Goal: Task Accomplishment & Management: Complete application form

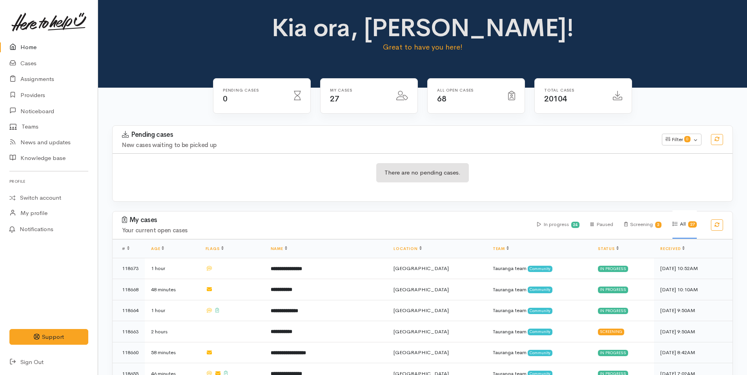
click at [31, 46] on link "Home" at bounding box center [49, 47] width 98 height 16
click at [29, 64] on link "Cases" at bounding box center [49, 63] width 98 height 16
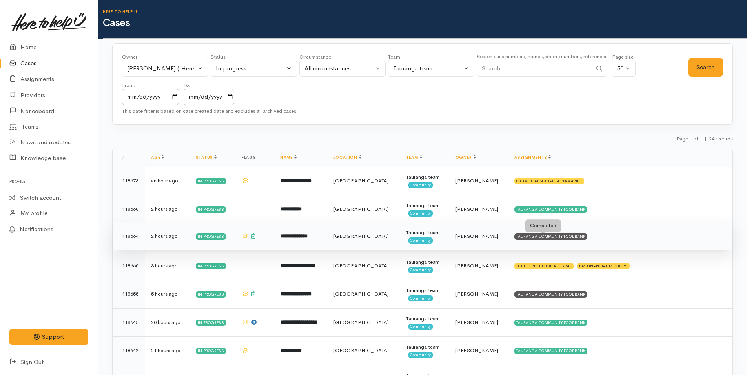
click at [551, 239] on div "TAURANGA COMMUNITY FOODBANK" at bounding box center [551, 236] width 73 height 6
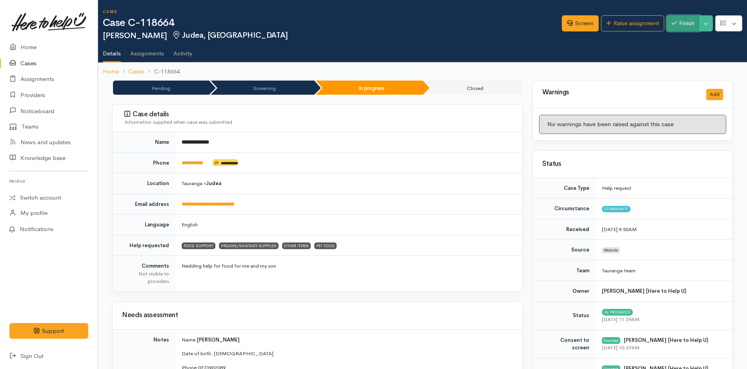
click at [684, 24] on button "Finish" at bounding box center [683, 23] width 33 height 16
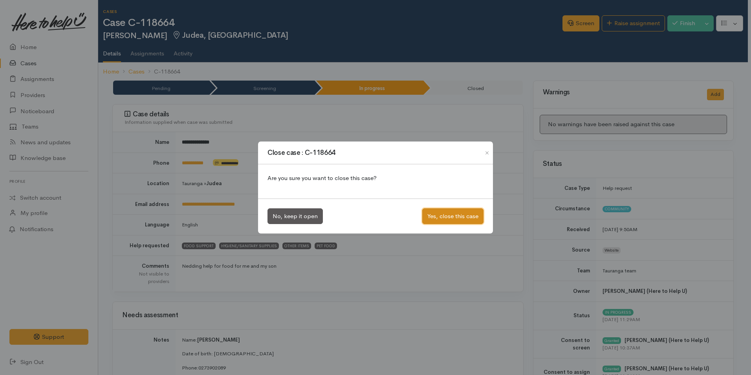
click at [459, 218] on button "Yes, close this case" at bounding box center [452, 216] width 61 height 16
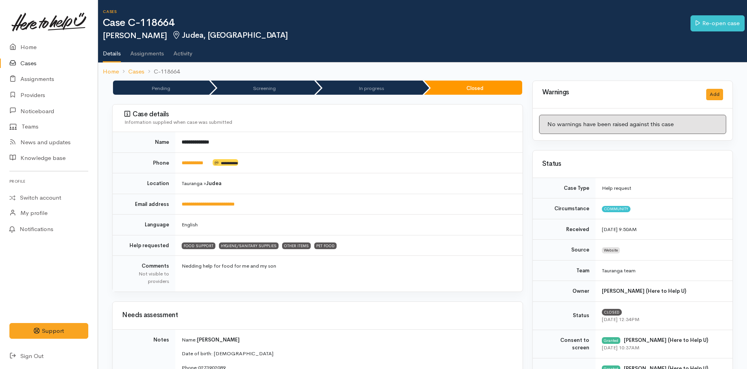
click at [29, 61] on link "Cases" at bounding box center [49, 63] width 98 height 16
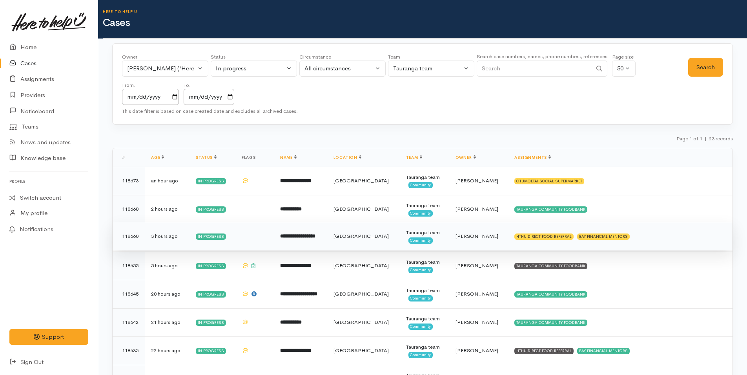
scroll to position [39, 0]
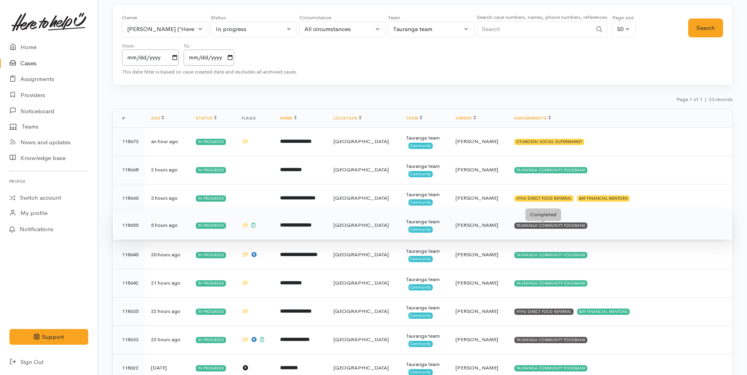
click at [570, 225] on div "TAURANGA COMMUNITY FOODBANK" at bounding box center [551, 225] width 73 height 6
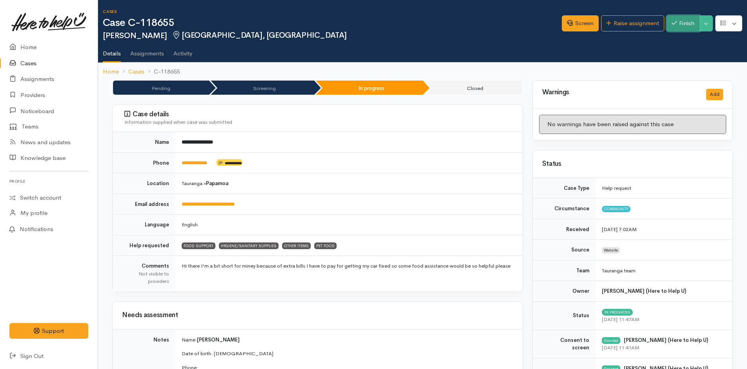
click at [687, 22] on button "Finish" at bounding box center [683, 23] width 33 height 16
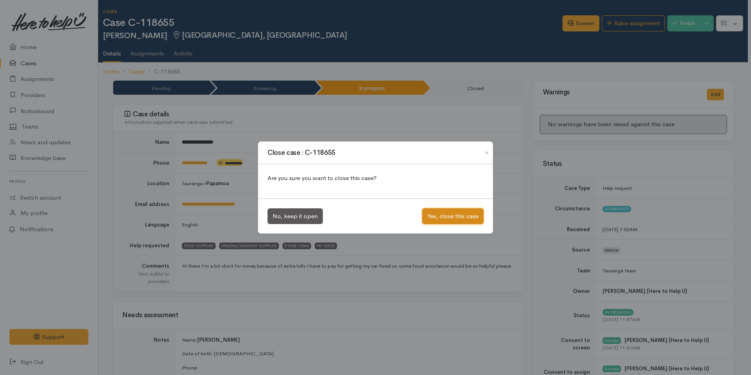
click at [462, 214] on button "Yes, close this case" at bounding box center [452, 216] width 61 height 16
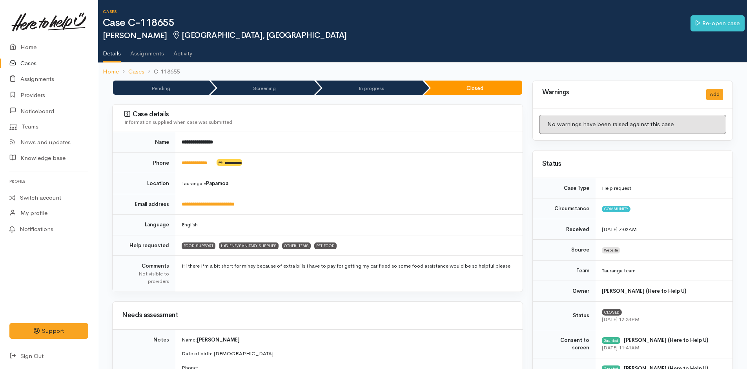
click at [29, 63] on link "Cases" at bounding box center [49, 63] width 98 height 16
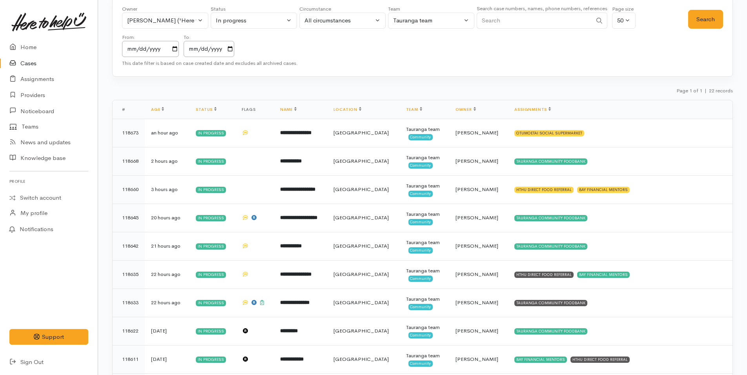
scroll to position [118, 0]
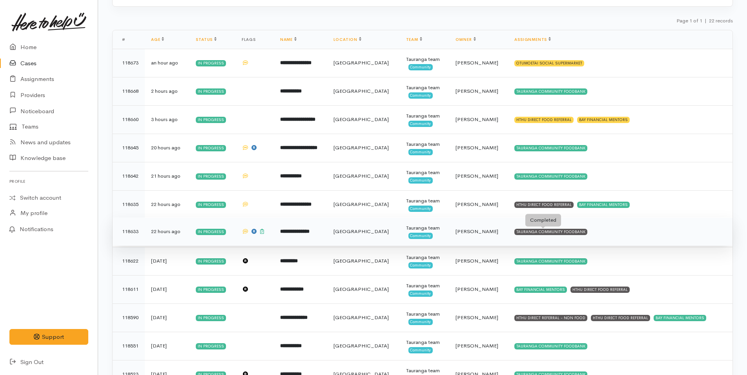
click at [569, 232] on div "TAURANGA COMMUNITY FOODBANK" at bounding box center [551, 231] width 73 height 6
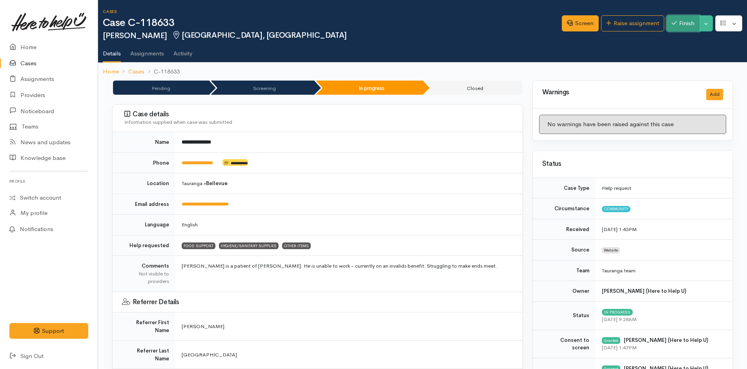
click at [685, 23] on button "Finish" at bounding box center [683, 23] width 33 height 16
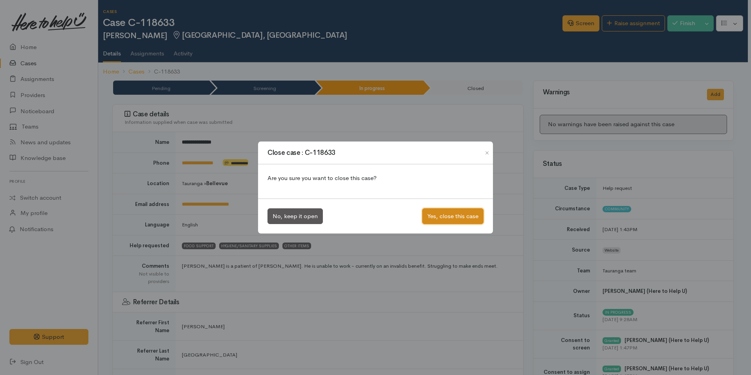
click at [454, 214] on button "Yes, close this case" at bounding box center [452, 216] width 61 height 16
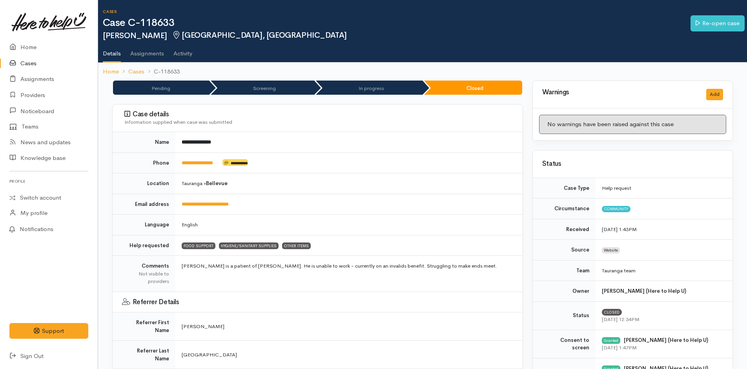
click at [32, 61] on link "Cases" at bounding box center [49, 63] width 98 height 16
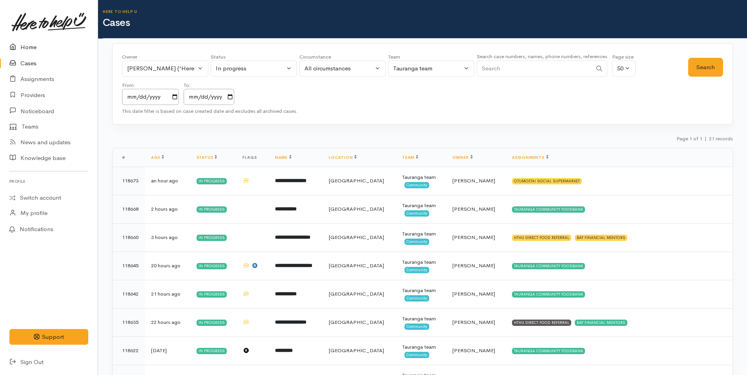
click at [28, 44] on link "Home" at bounding box center [49, 47] width 98 height 16
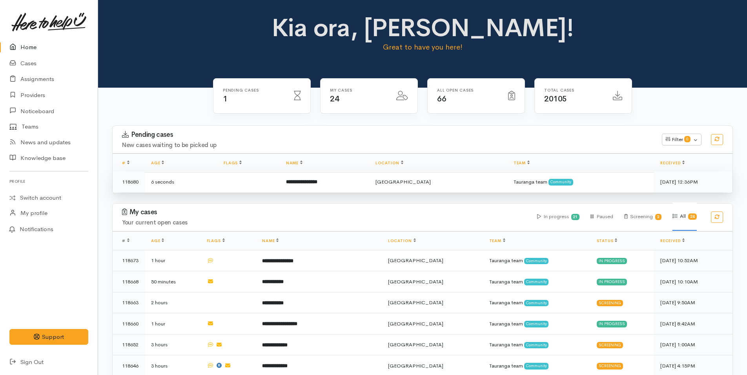
click at [318, 183] on b "**********" at bounding box center [301, 181] width 31 height 5
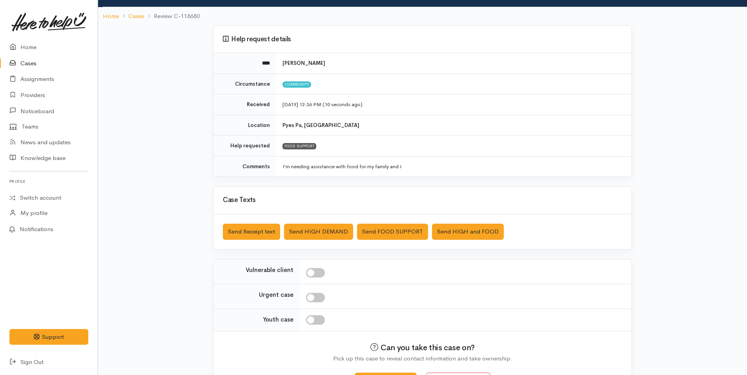
scroll to position [71, 0]
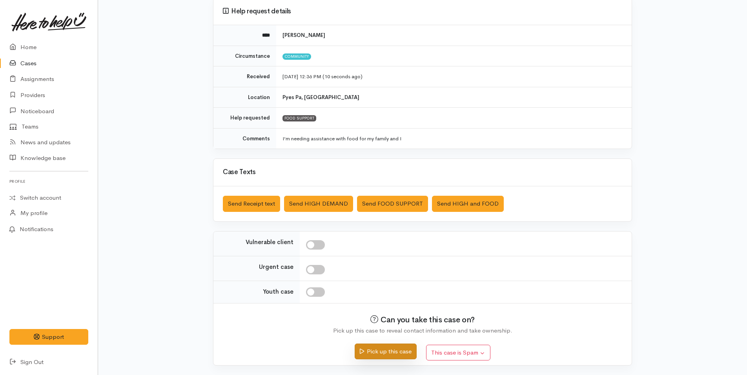
click at [402, 351] on button "Pick up this case" at bounding box center [386, 351] width 62 height 16
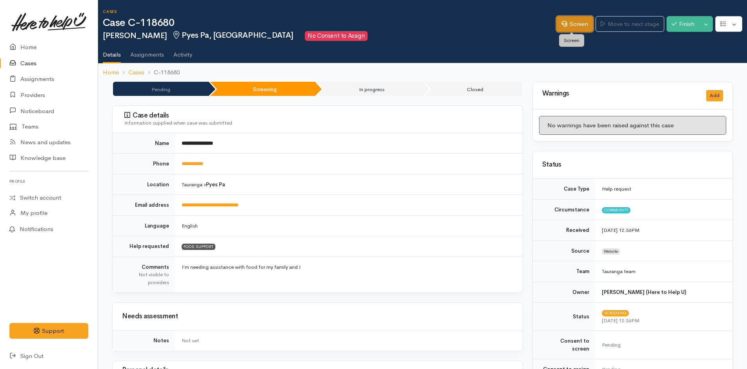
click at [569, 23] on link "Screen" at bounding box center [575, 24] width 37 height 16
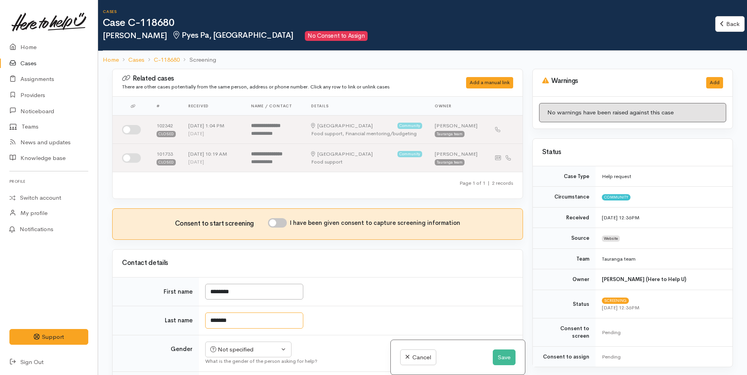
click at [214, 320] on input "*******" at bounding box center [254, 320] width 98 height 16
type input "*******"
click at [256, 347] on div "Related cases There are other cases potentially from the same person, address o…" at bounding box center [318, 256] width 420 height 375
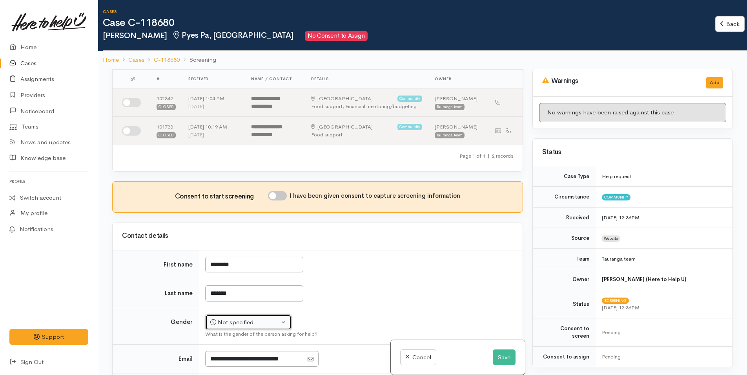
scroll to position [79, 0]
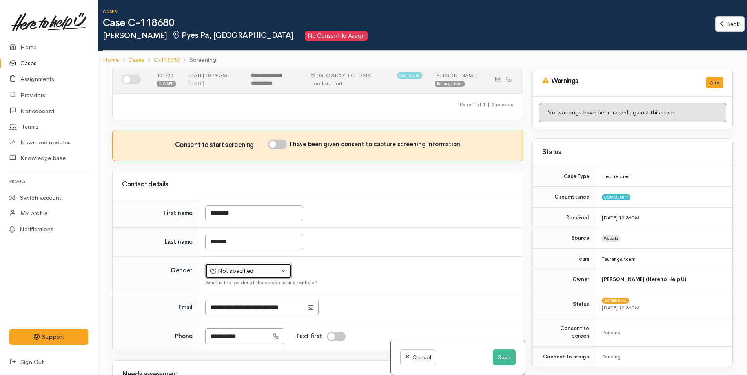
click at [236, 269] on div "Not specified" at bounding box center [244, 270] width 69 height 9
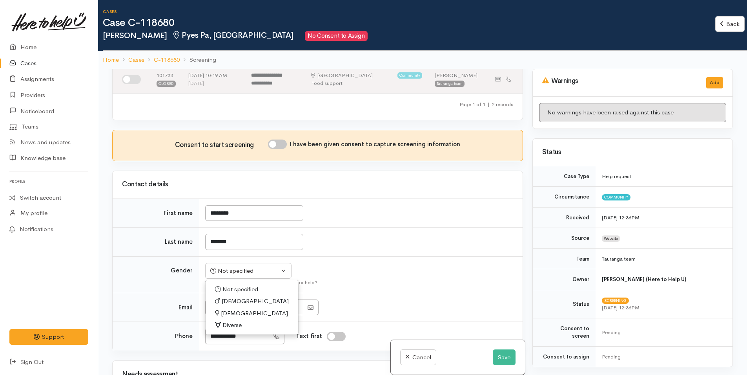
click at [230, 311] on span "[DEMOGRAPHIC_DATA]" at bounding box center [254, 313] width 67 height 9
select select "[DEMOGRAPHIC_DATA]"
click at [283, 143] on input "I have been given consent to capture screening information" at bounding box center [277, 143] width 19 height 9
checkbox input "true"
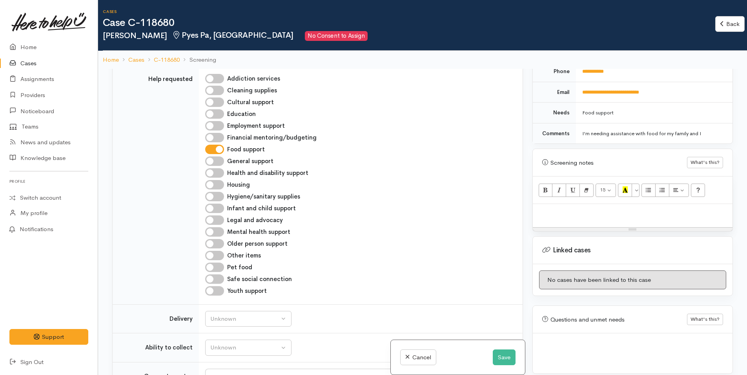
scroll to position [471, 0]
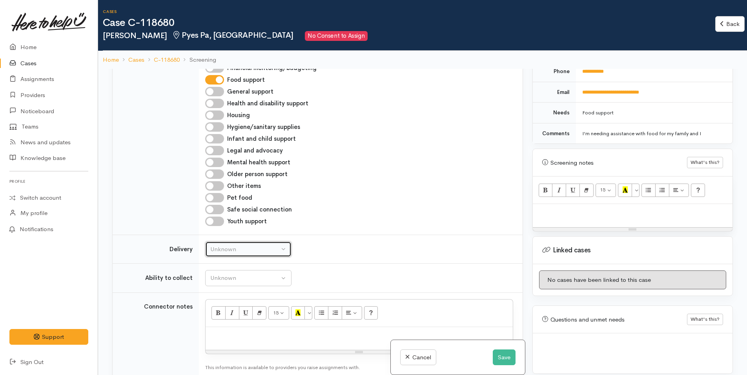
click at [238, 251] on div "Unknown" at bounding box center [244, 249] width 69 height 9
click at [221, 320] on span "No" at bounding box center [219, 322] width 8 height 9
select select "1"
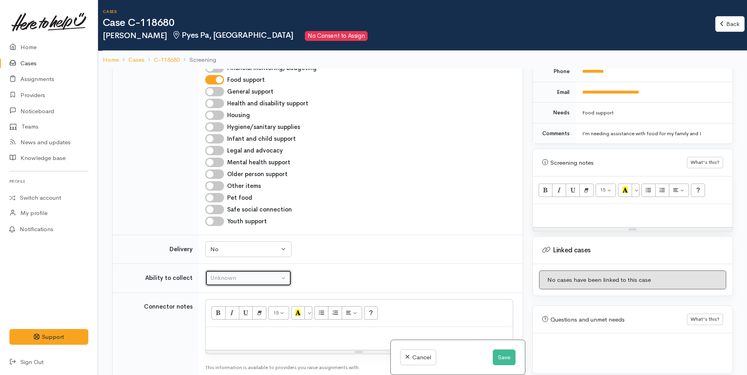
click at [257, 279] on div "Unknown" at bounding box center [244, 277] width 69 height 9
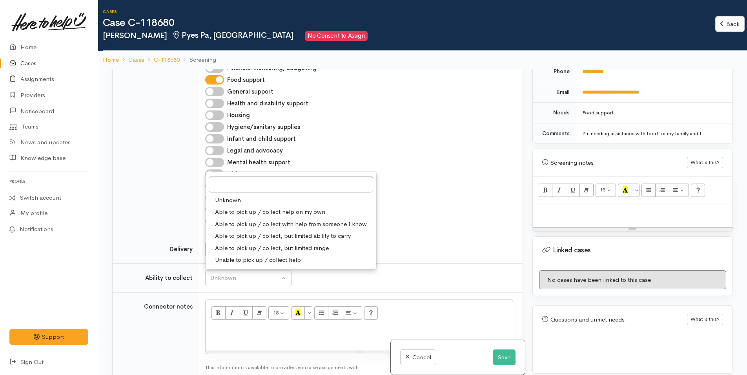
click at [243, 207] on span "Able to pick up / collect help on my own" at bounding box center [270, 211] width 110 height 9
select select "2"
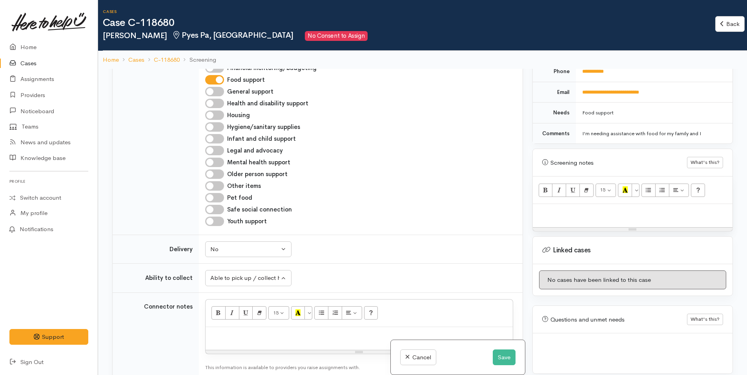
click at [577, 191] on div "15 8 9 10 11 12 14 18 24 36 Background Color Transparent Select #ffff00 Text Co…" at bounding box center [633, 189] width 200 height 27
click at [571, 208] on p at bounding box center [633, 212] width 192 height 9
paste div
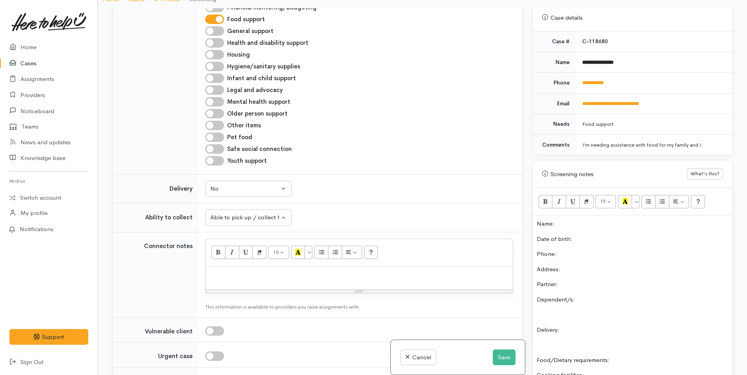
scroll to position [305, 0]
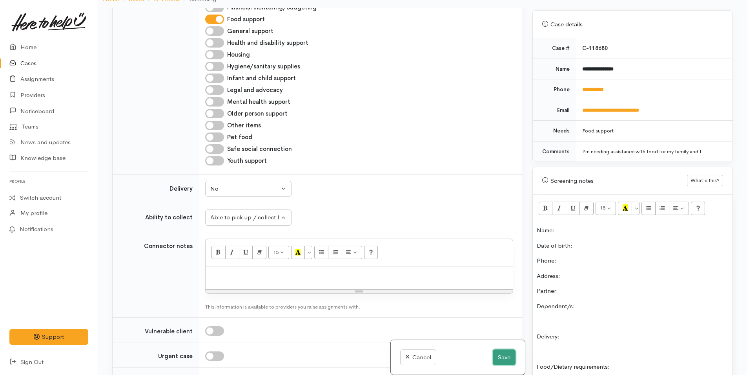
click at [506, 356] on button "Save" at bounding box center [504, 357] width 23 height 16
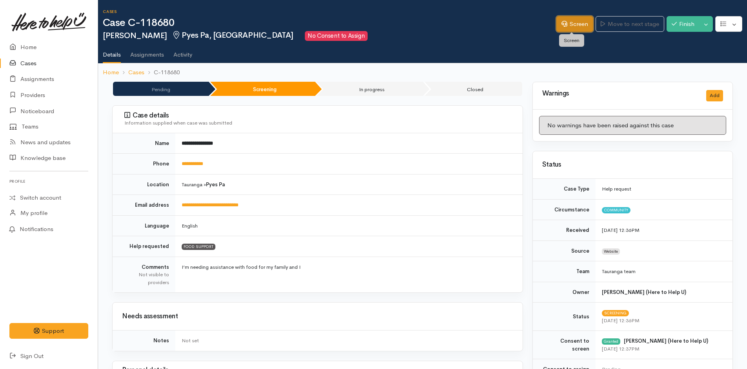
click at [568, 25] on link "Screen" at bounding box center [575, 24] width 37 height 16
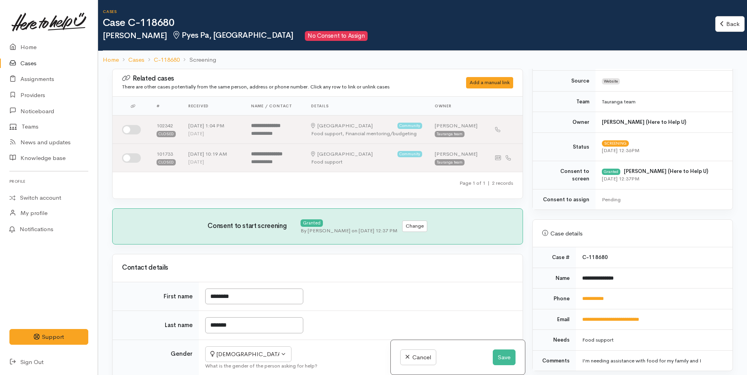
scroll to position [314, 0]
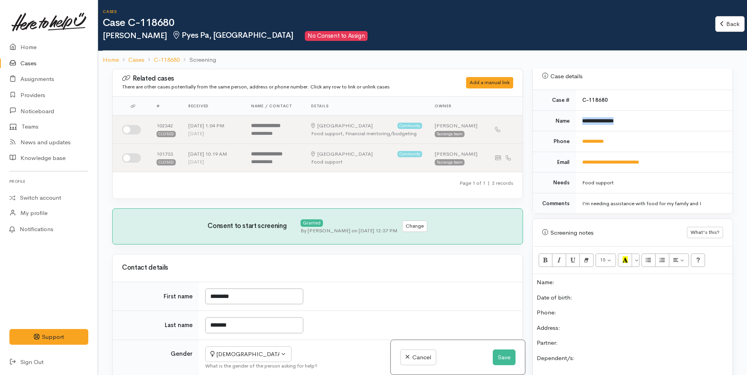
drag, startPoint x: 630, startPoint y: 120, endPoint x: 581, endPoint y: 118, distance: 48.7
click at [581, 118] on td "**********" at bounding box center [654, 120] width 157 height 21
copy b "**********"
click at [560, 281] on p "Name:" at bounding box center [633, 282] width 192 height 9
paste div
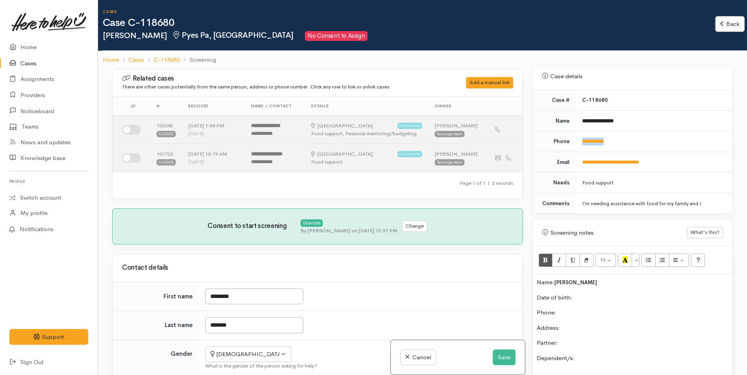
drag, startPoint x: 618, startPoint y: 141, endPoint x: 580, endPoint y: 141, distance: 37.3
click at [580, 141] on td "**********" at bounding box center [654, 141] width 157 height 21
copy link "**********"
click at [575, 311] on p "Phone:" at bounding box center [633, 312] width 192 height 9
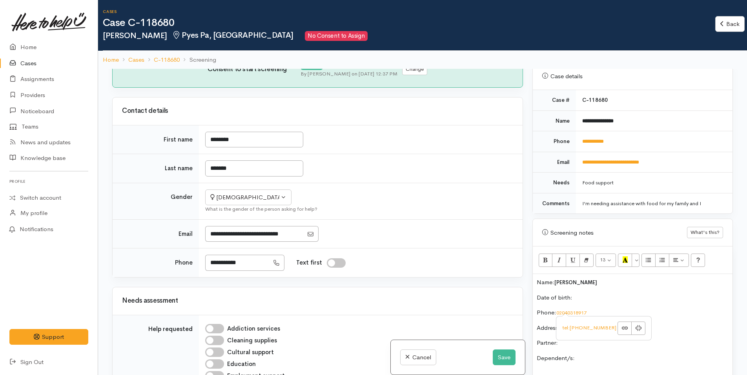
scroll to position [157, 0]
click at [508, 355] on button "Save" at bounding box center [504, 357] width 23 height 16
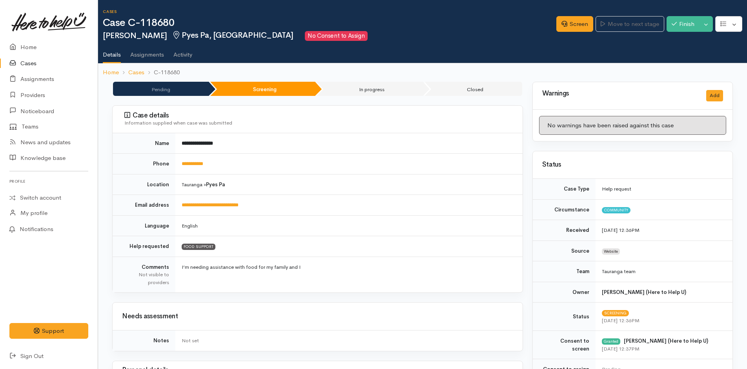
click at [32, 38] on link at bounding box center [48, 22] width 79 height 35
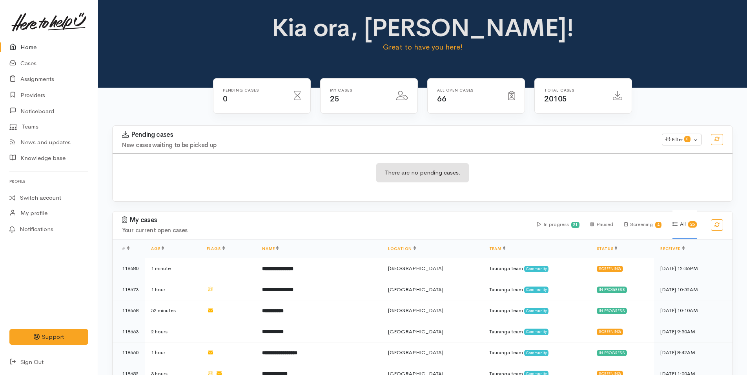
click at [31, 48] on link "Home" at bounding box center [49, 47] width 98 height 16
click at [29, 60] on link "Cases" at bounding box center [49, 63] width 98 height 16
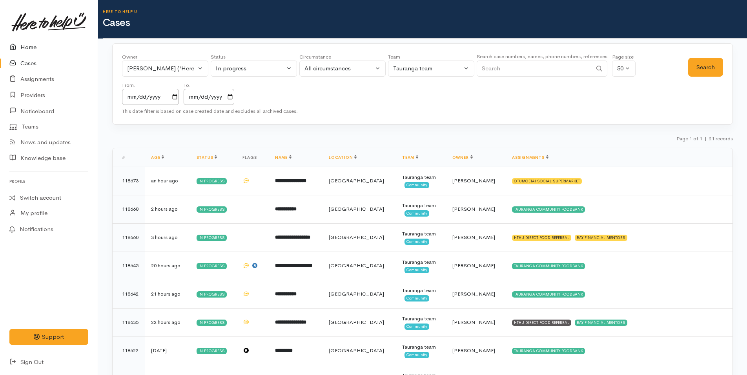
click at [35, 45] on link "Home" at bounding box center [49, 47] width 98 height 16
